Goal: Task Accomplishment & Management: Complete application form

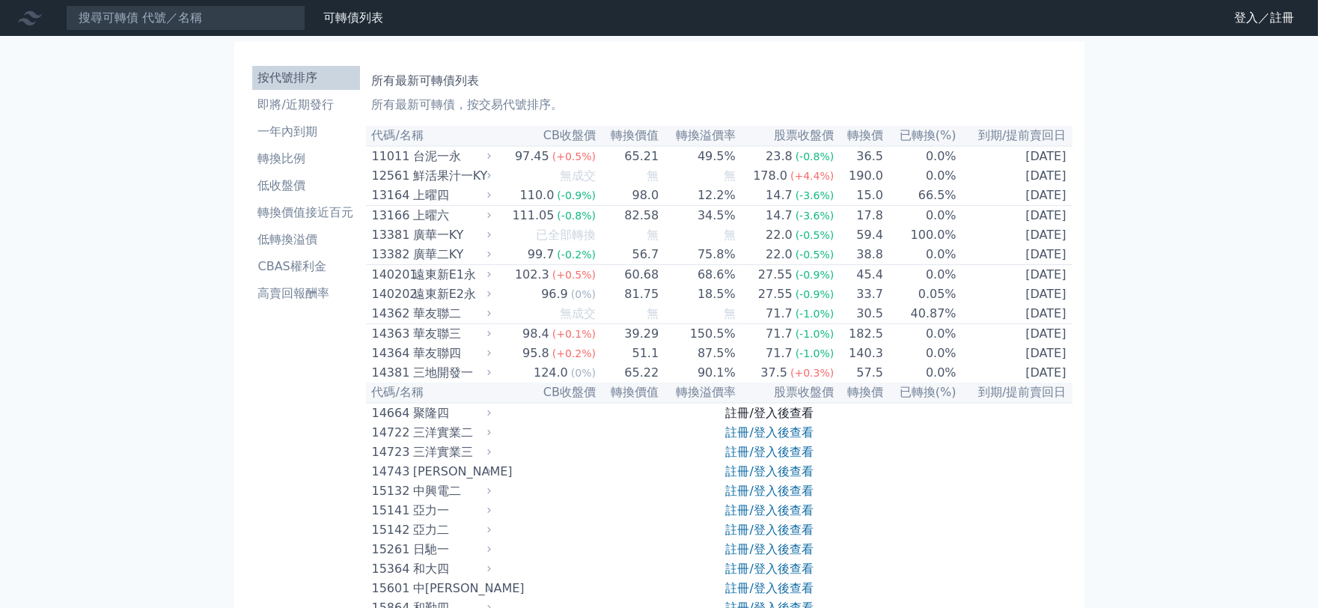
click at [772, 420] on link "註冊/登入後查看" at bounding box center [770, 413] width 88 height 14
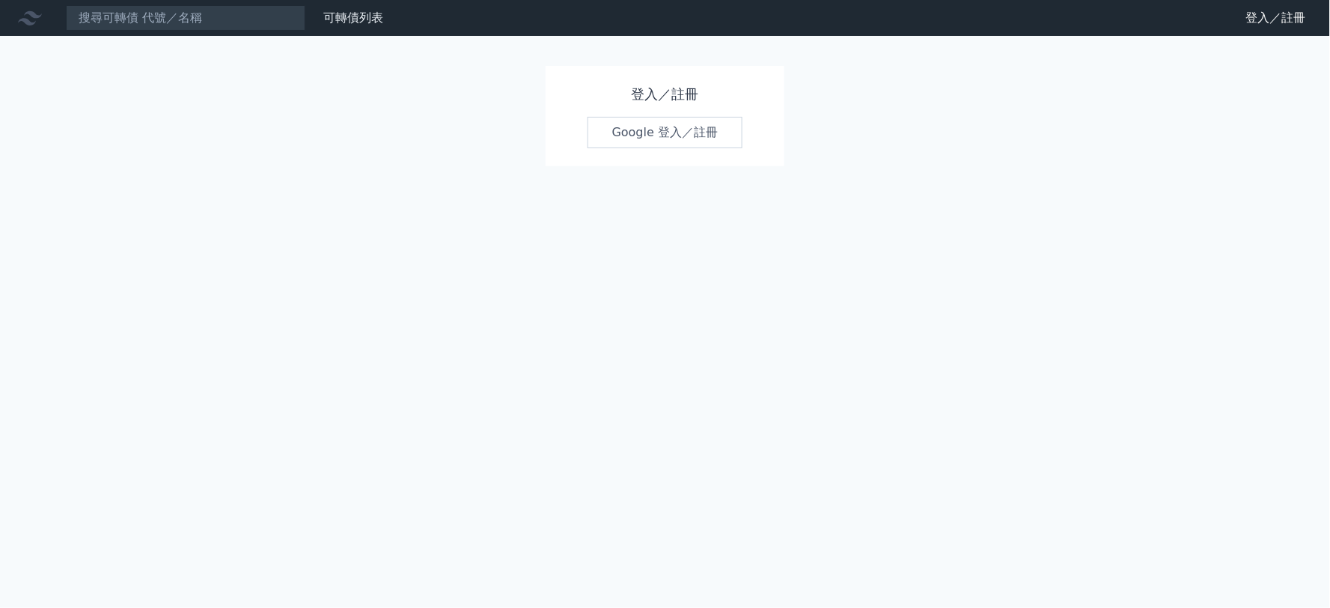
click at [654, 138] on link "Google 登入／註冊" at bounding box center [665, 132] width 156 height 31
